Goal: Information Seeking & Learning: Learn about a topic

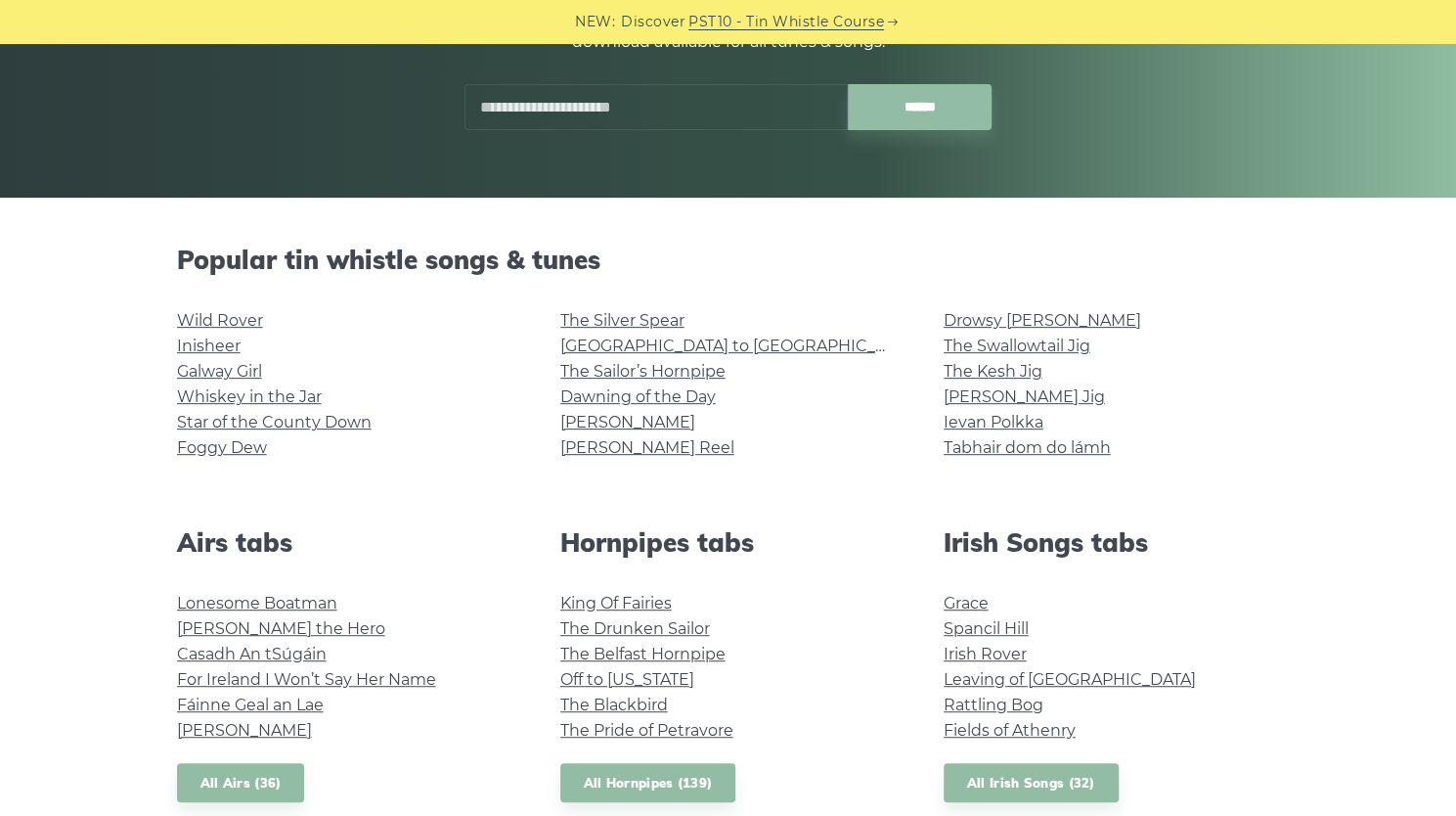
scroll to position [320, 0]
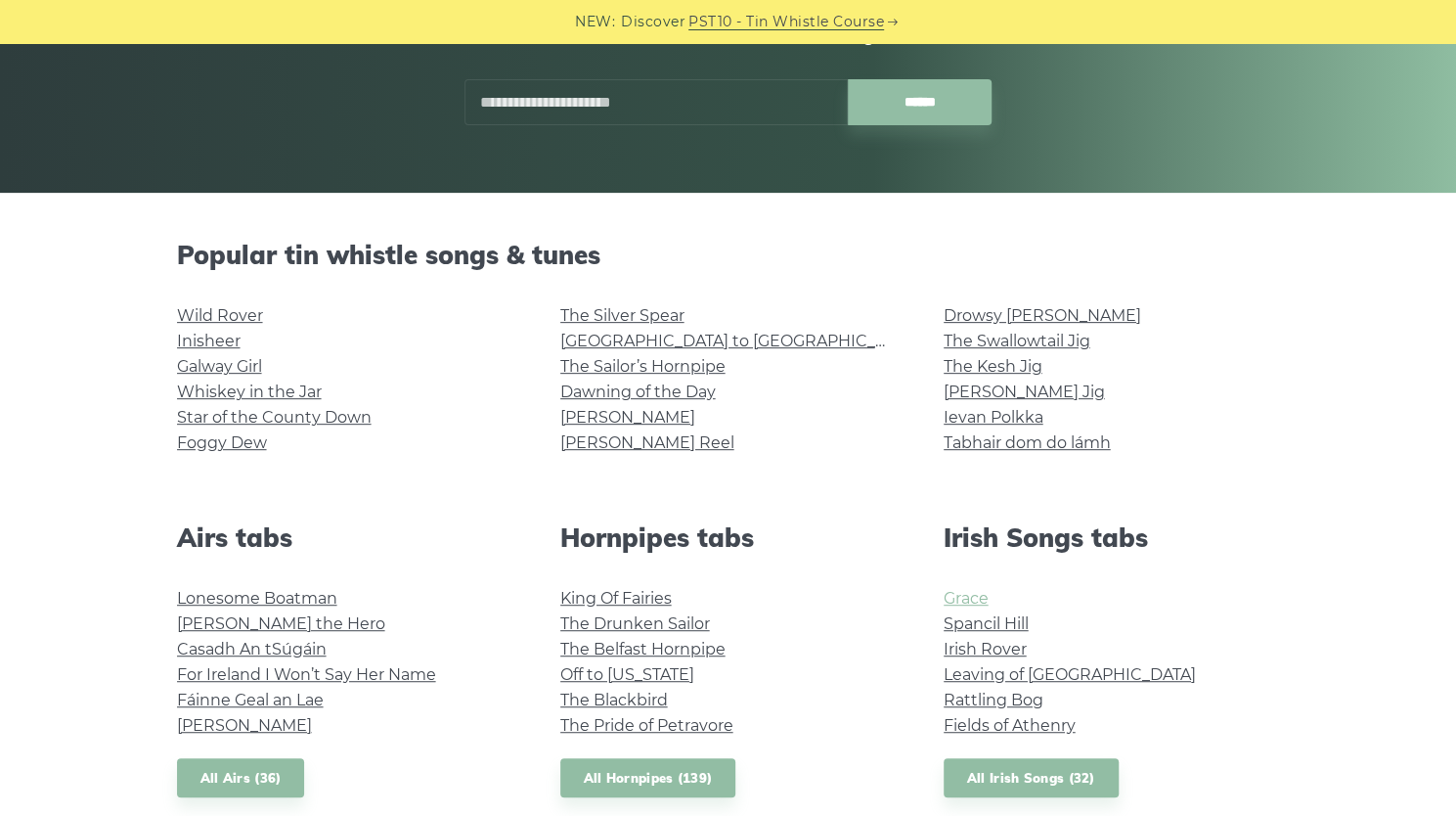
click at [970, 598] on link "Grace" at bounding box center [965, 598] width 45 height 19
click at [1037, 730] on link "Fields of Athenry" at bounding box center [1009, 724] width 132 height 19
click at [1021, 785] on link "All Irish Songs (32)" at bounding box center [1031, 778] width 175 height 40
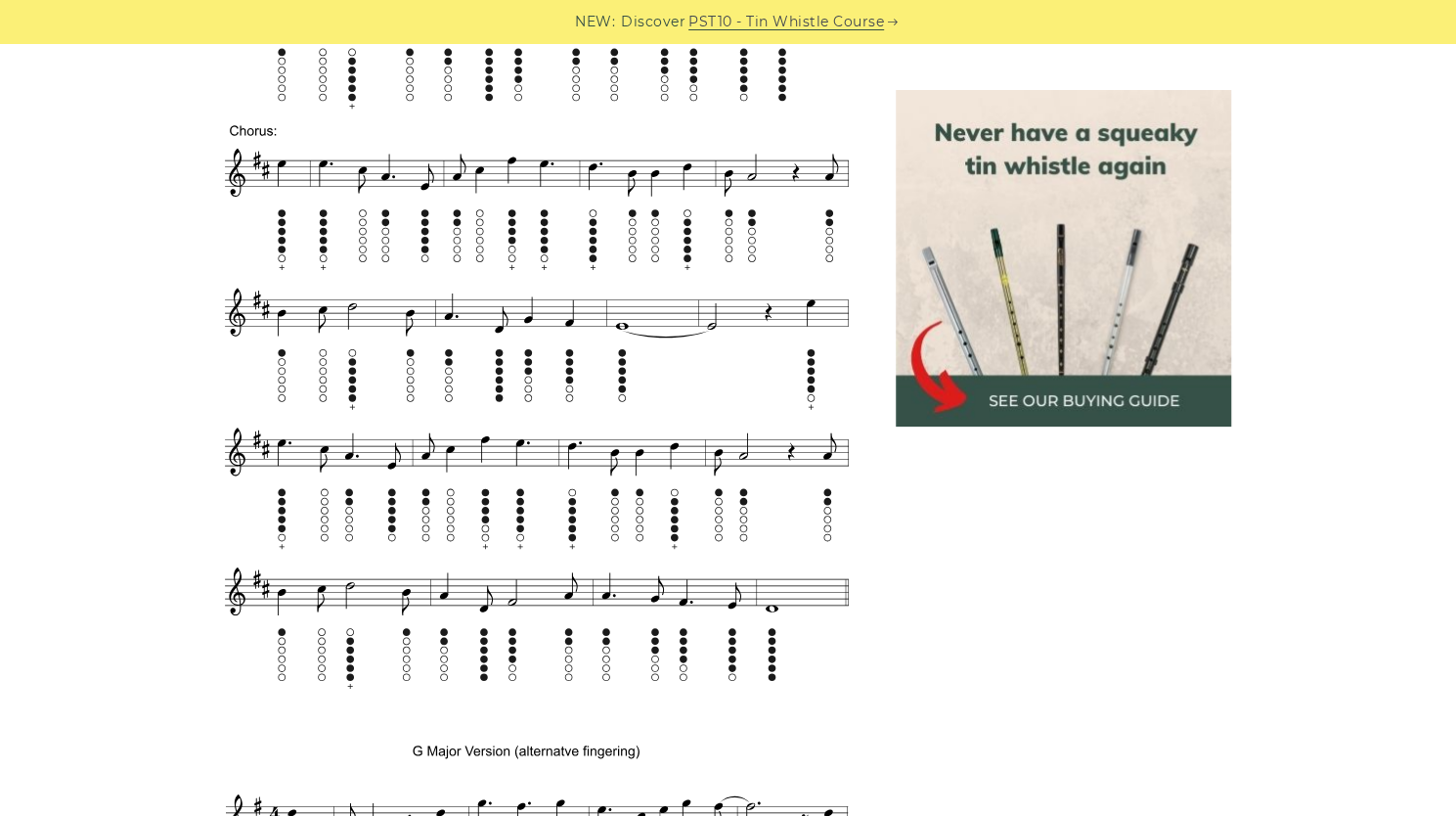
scroll to position [1184, 0]
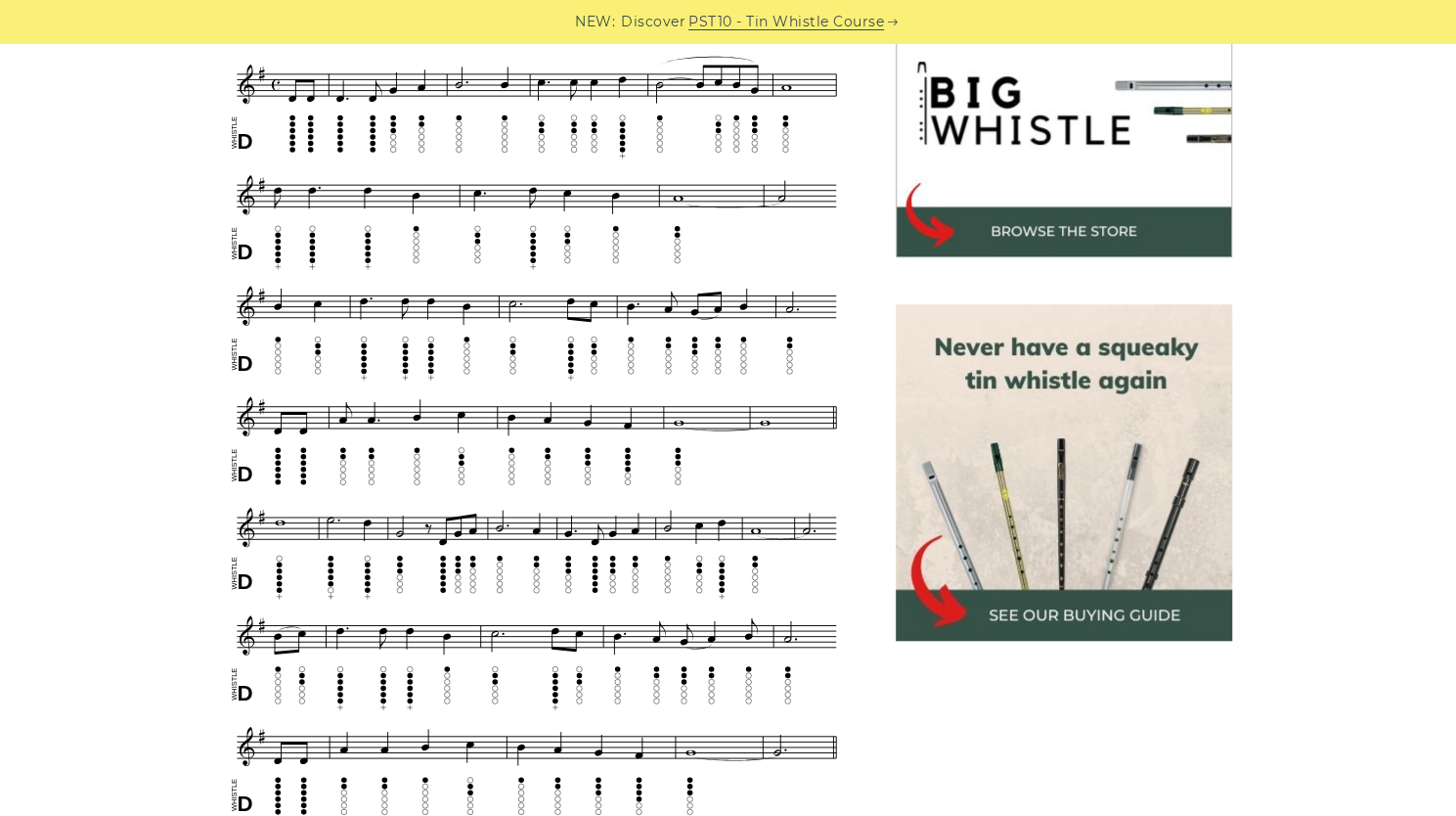
scroll to position [637, 0]
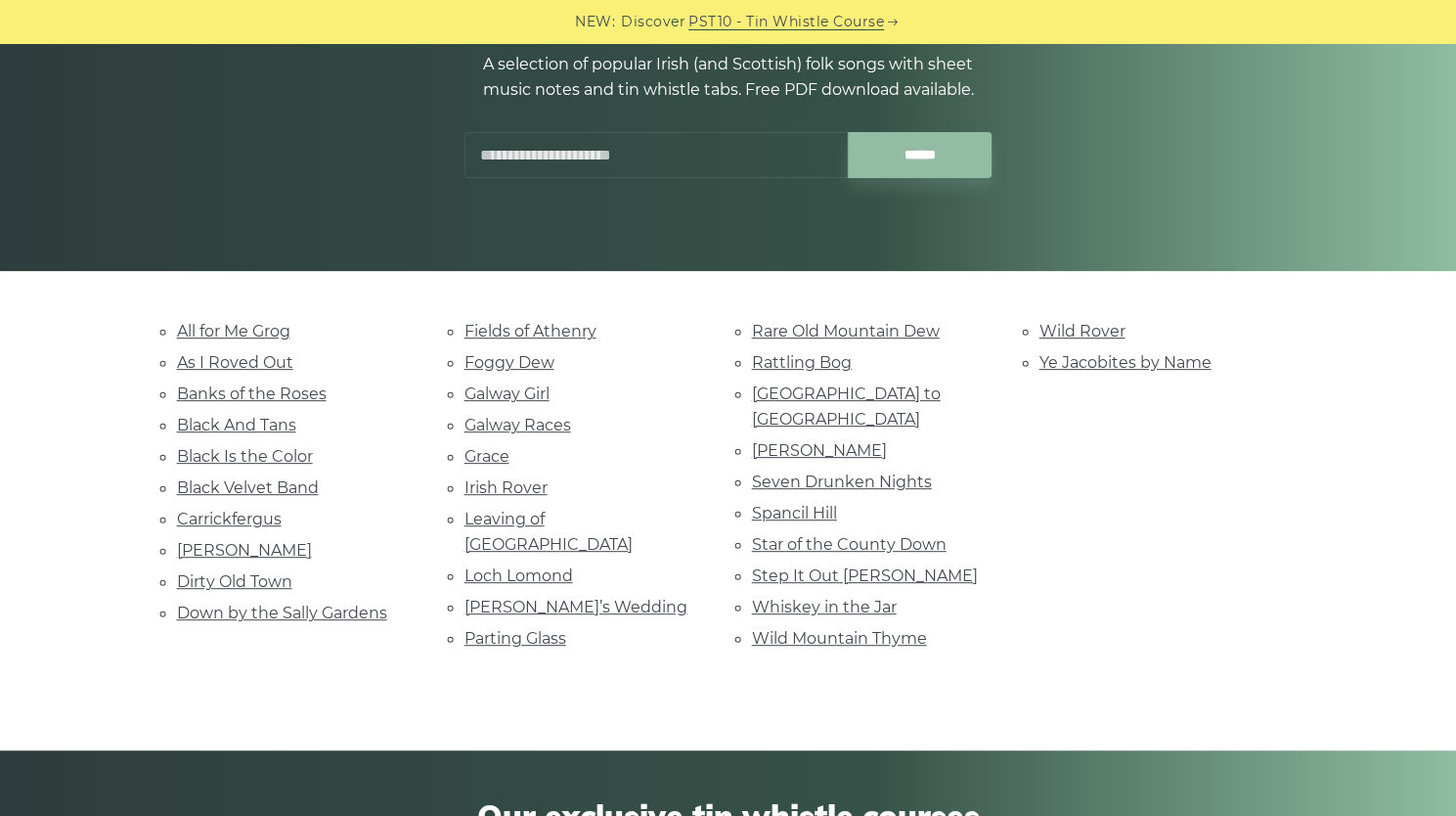
scroll to position [245, 0]
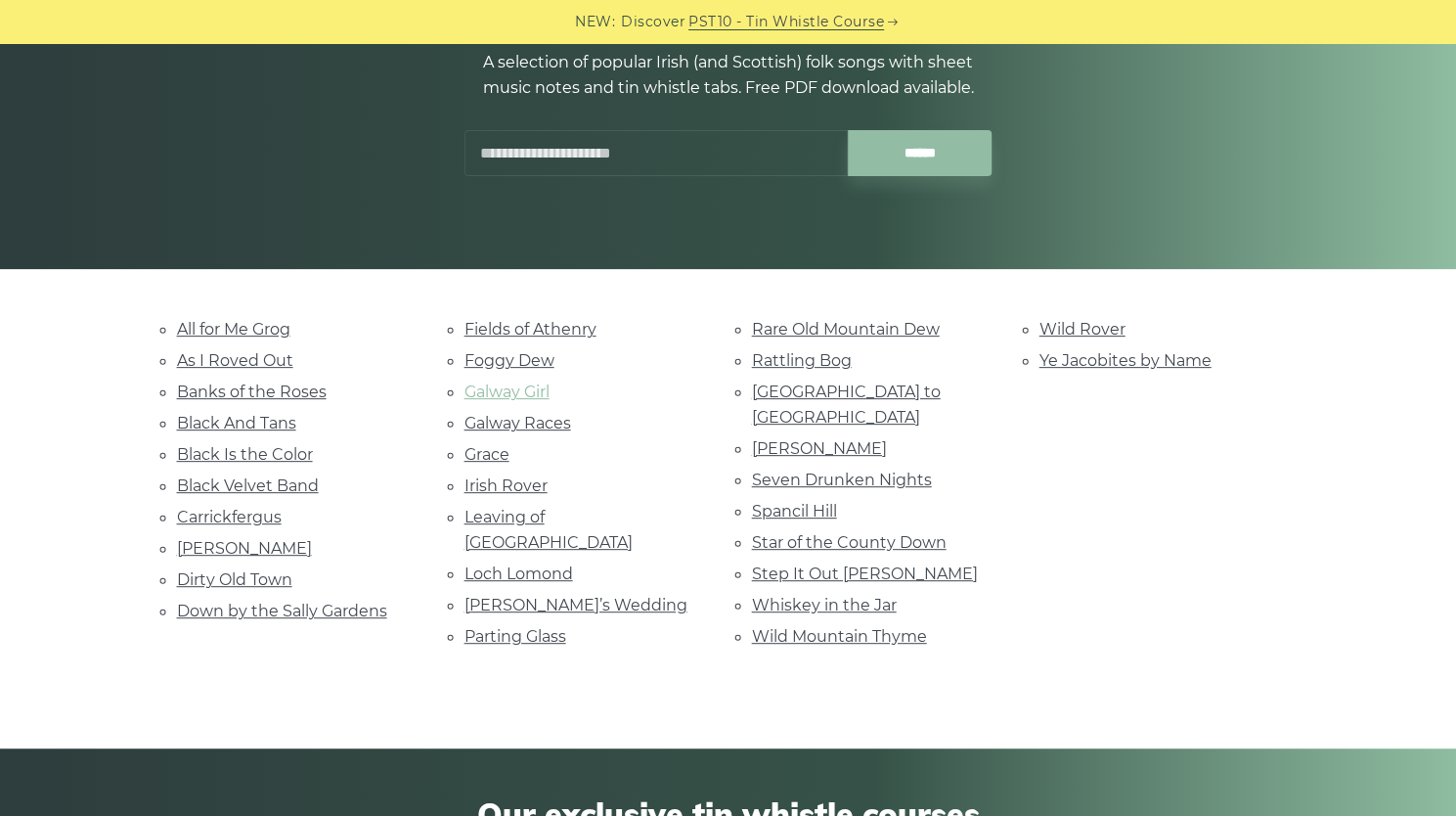
click at [521, 389] on link "Galway Girl" at bounding box center [508, 391] width 86 height 19
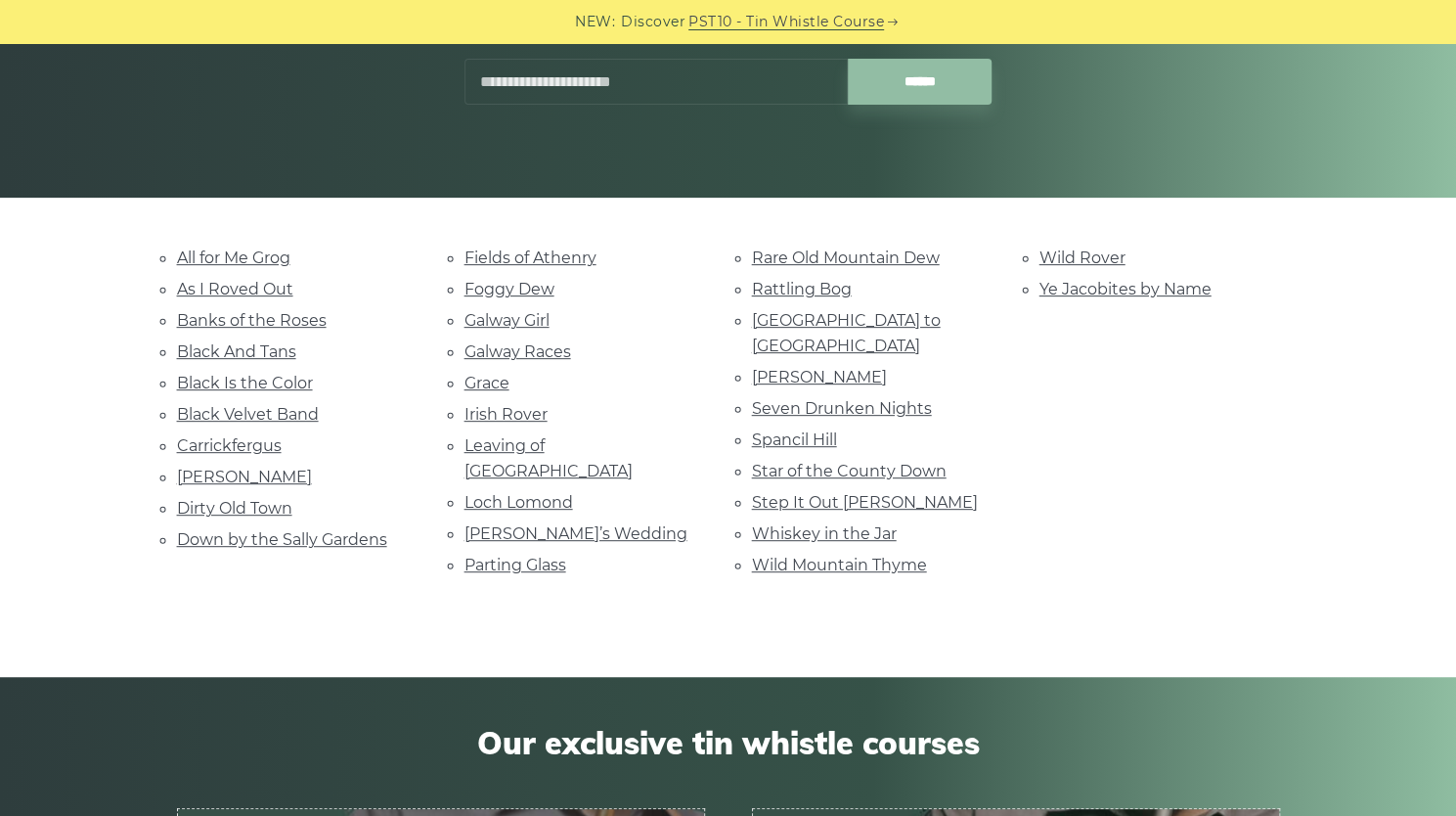
scroll to position [305, 0]
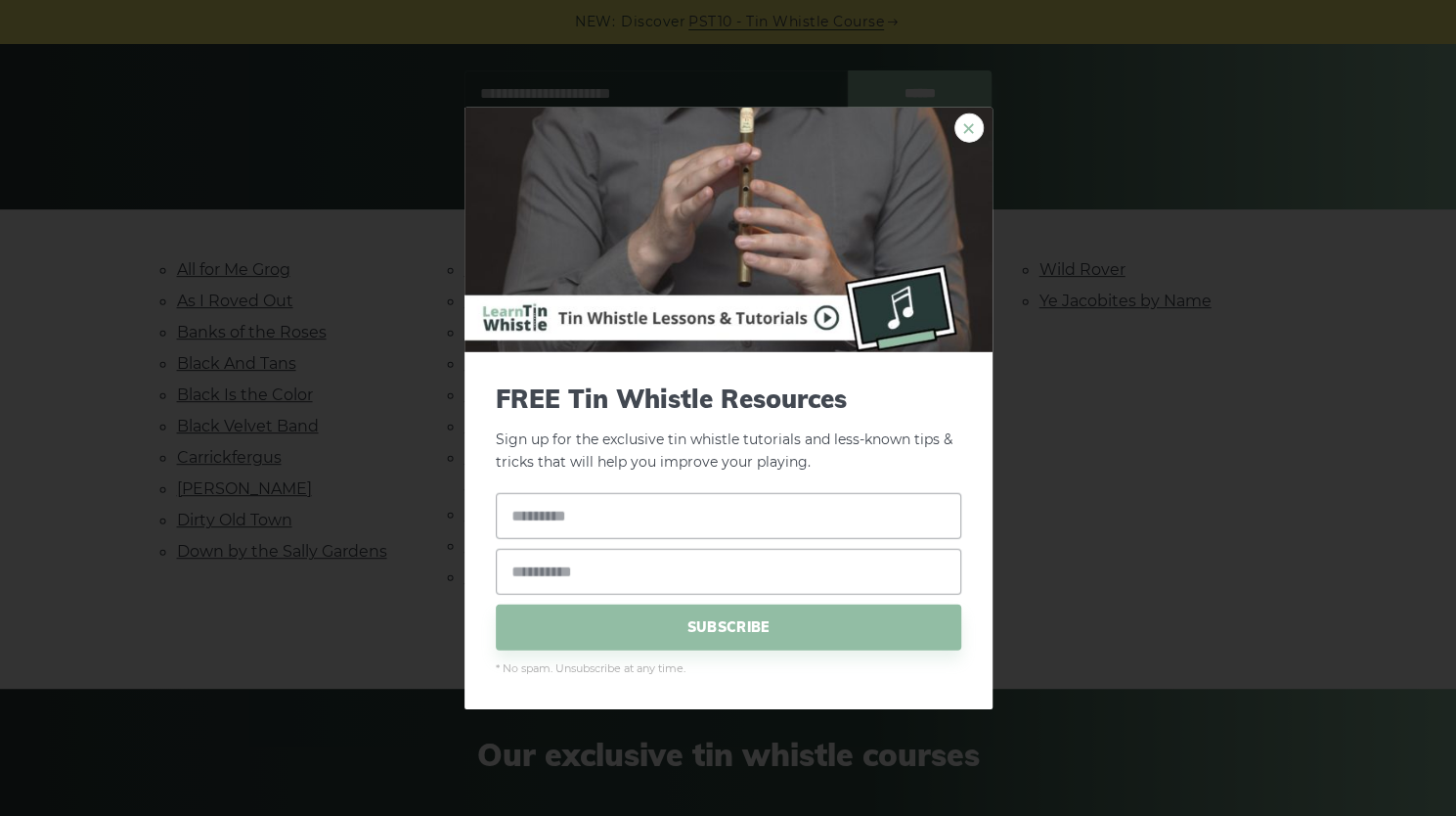
click at [972, 125] on link "×" at bounding box center [968, 127] width 29 height 29
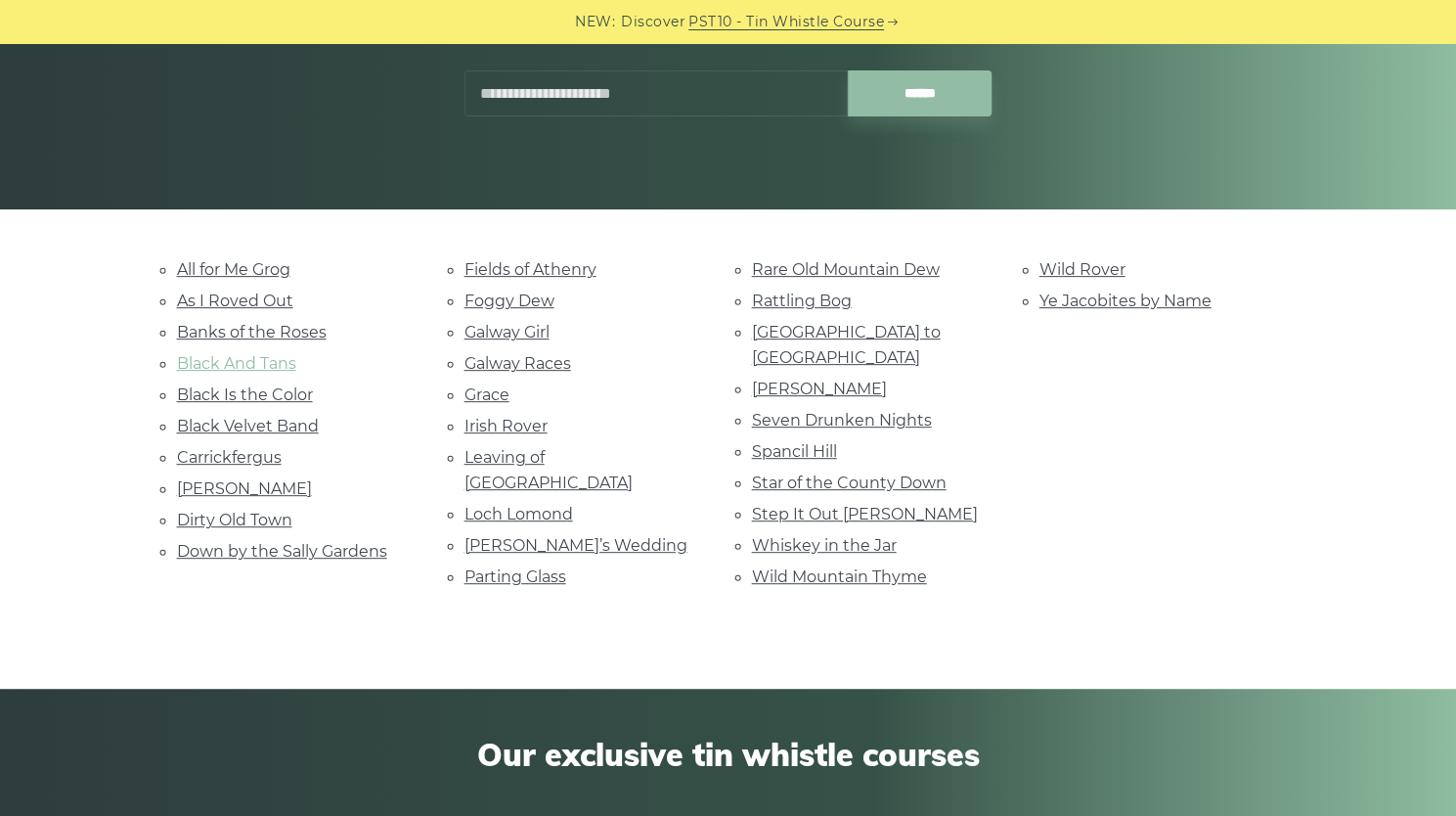
click at [250, 365] on link "Black And Tans" at bounding box center [237, 363] width 119 height 19
click at [296, 390] on link "Black Is the Color" at bounding box center [245, 394] width 136 height 19
click at [814, 379] on link "Roddy Mc Corley" at bounding box center [820, 388] width 135 height 19
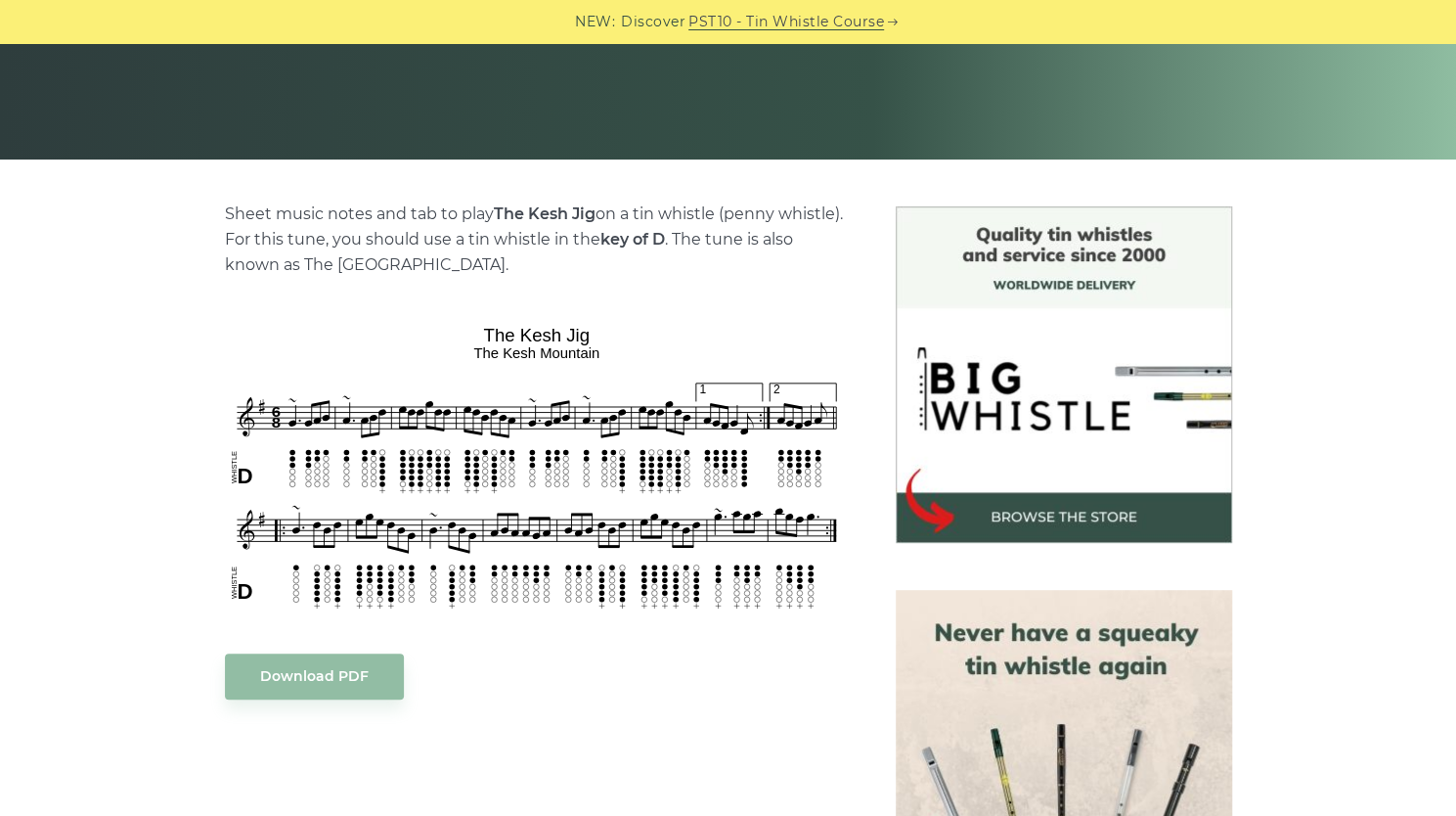
scroll to position [377, 0]
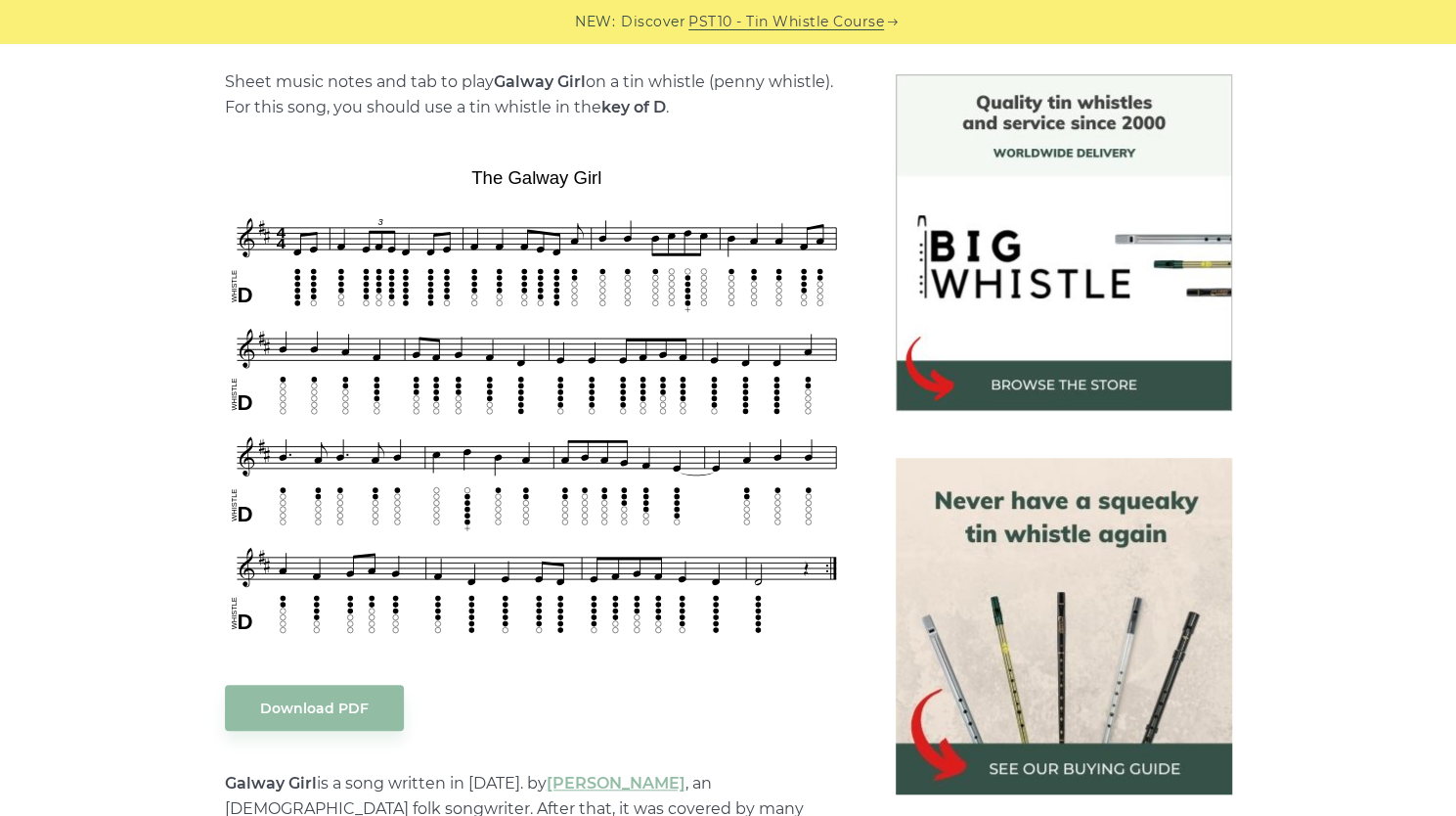
scroll to position [470, 0]
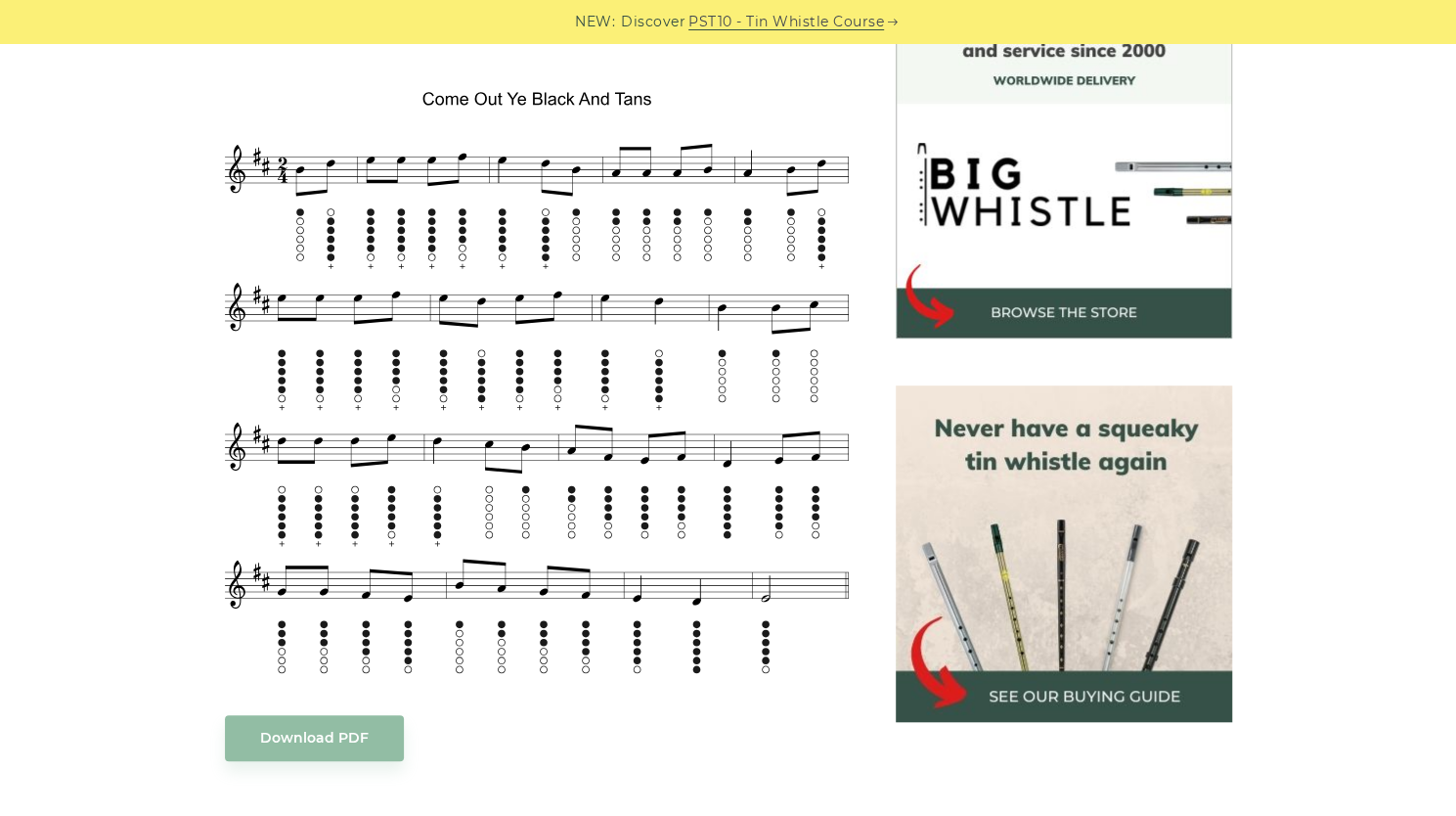
scroll to position [557, 0]
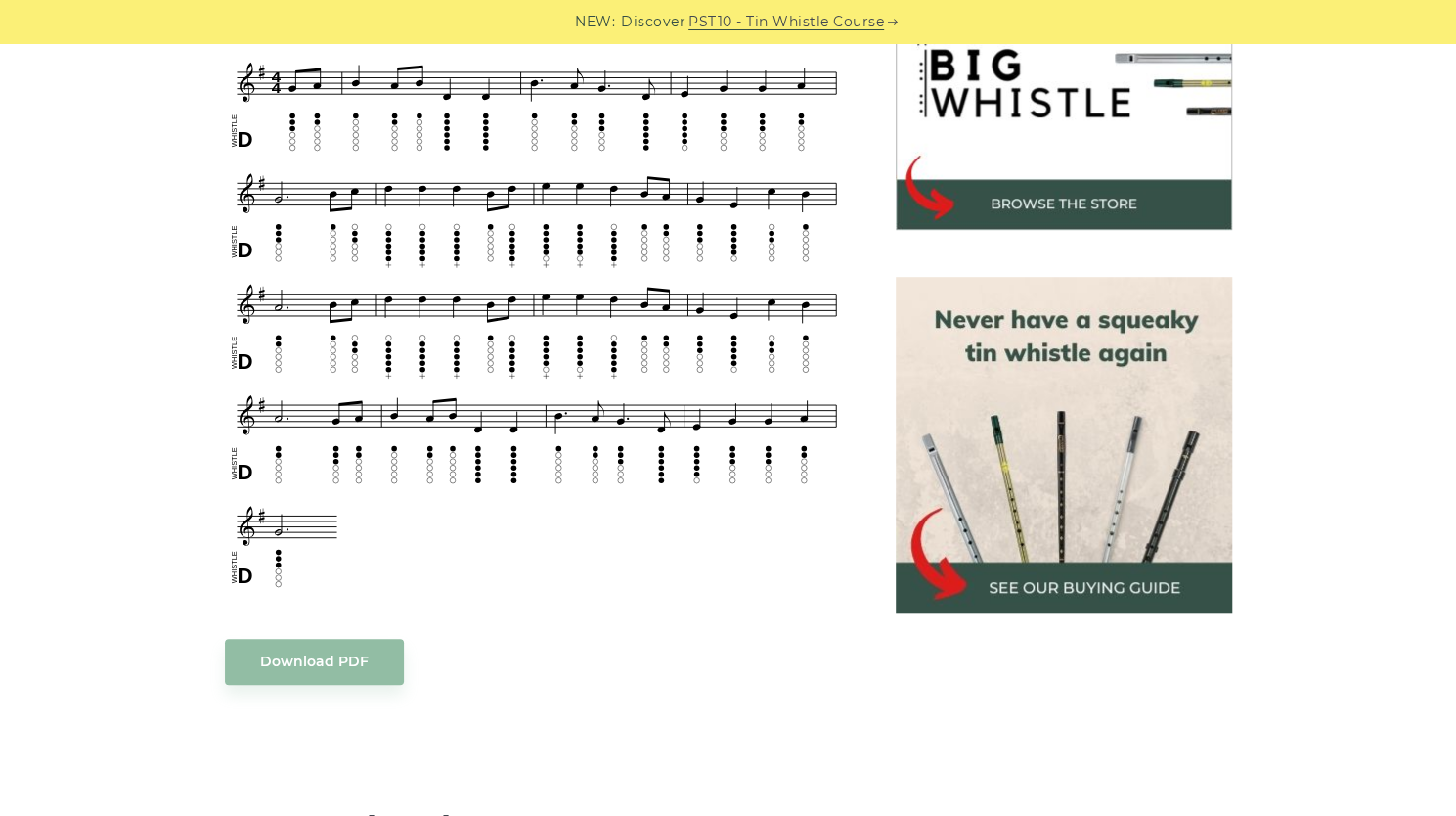
scroll to position [668, 0]
